Goal: Information Seeking & Learning: Learn about a topic

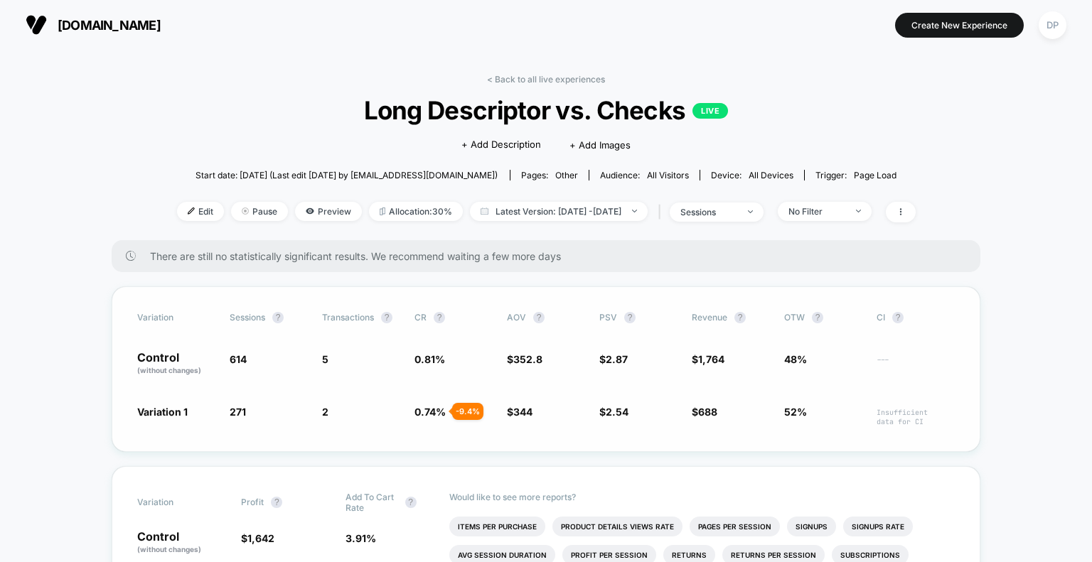
drag, startPoint x: 473, startPoint y: 349, endPoint x: 483, endPoint y: 376, distance: 28.8
click at [474, 350] on div "Variation Sessions ? Transactions ? CR ? AOV ? PSV ? Revenue ? OTW ? CI ? Contr…" at bounding box center [546, 369] width 869 height 166
drag, startPoint x: 465, startPoint y: 333, endPoint x: 467, endPoint y: 346, distance: 13.0
click at [466, 335] on div "Variation Sessions ? Transactions ? CR ? AOV ? PSV ? Revenue ? OTW ? CI ? Contr…" at bounding box center [546, 369] width 869 height 166
